Goal: Task Accomplishment & Management: Complete application form

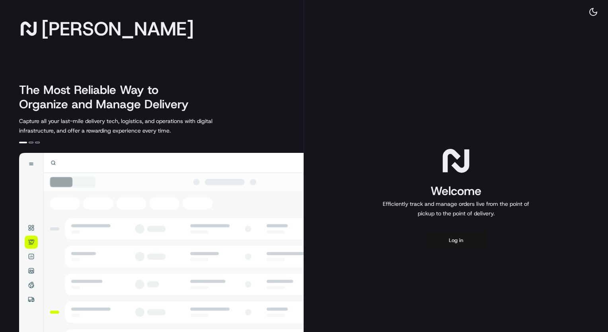
click at [458, 242] on button "Log in" at bounding box center [456, 240] width 64 height 19
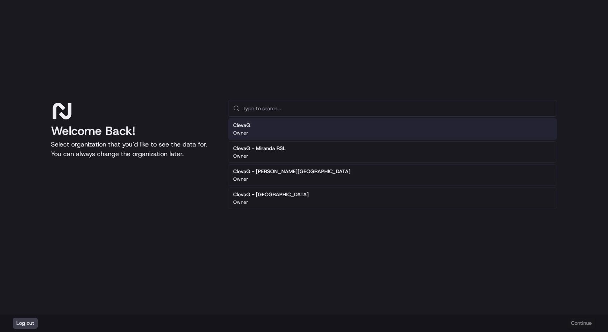
click at [255, 123] on div "ClevaQ Owner" at bounding box center [392, 128] width 329 height 21
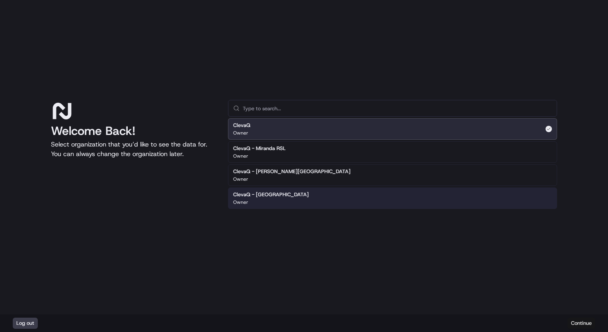
click at [581, 323] on button "Continue" at bounding box center [581, 322] width 28 height 11
